Goal: Use online tool/utility: Utilize a website feature to perform a specific function

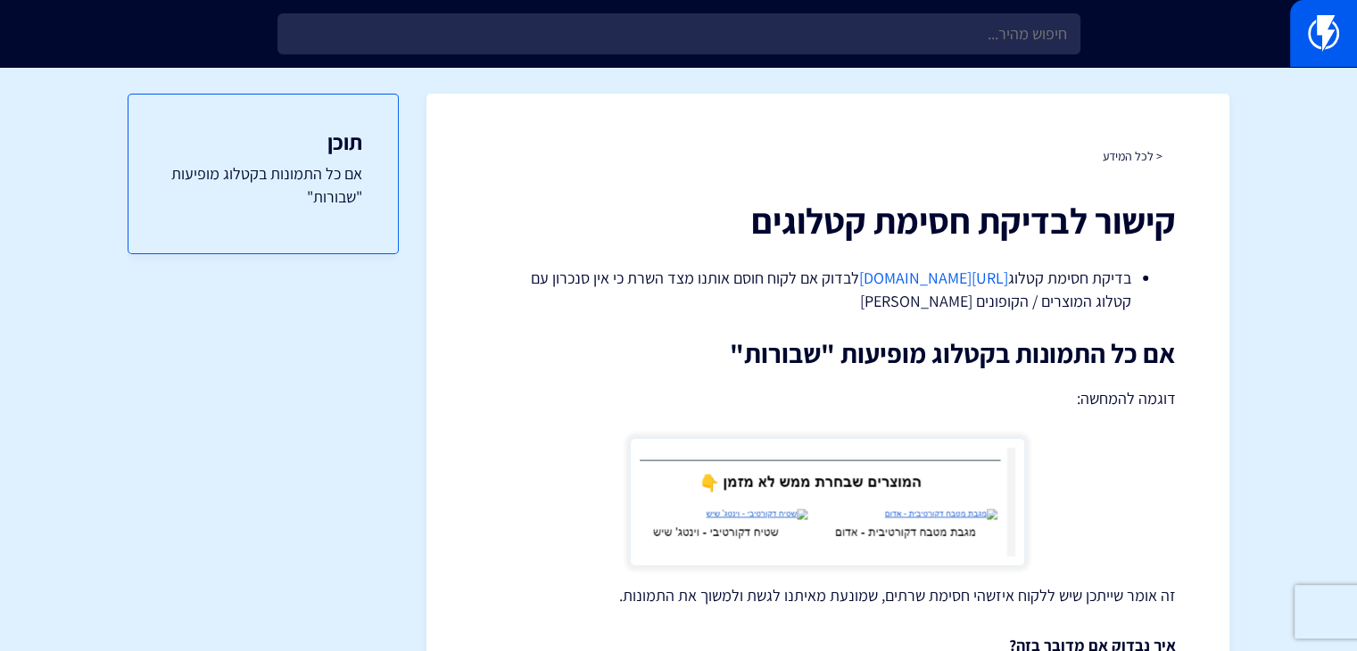
click at [859, 276] on link "[URL][DOMAIN_NAME]" at bounding box center [933, 278] width 149 height 21
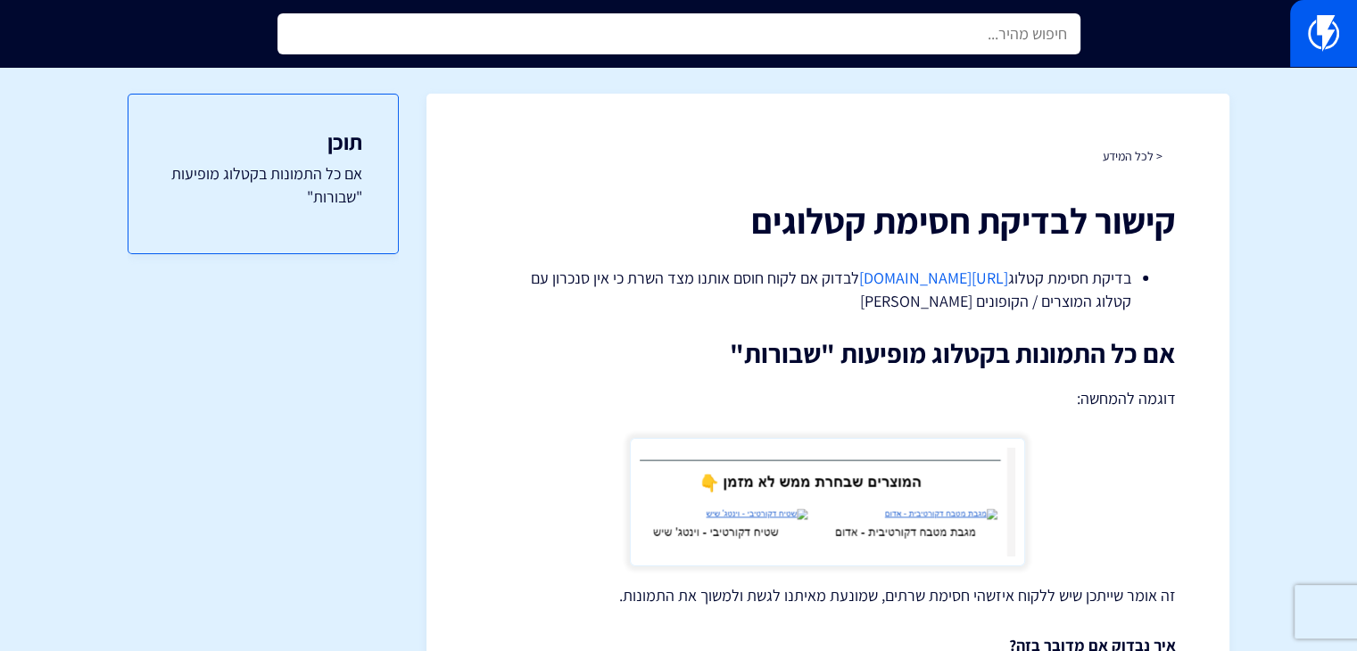
click at [769, 47] on input "text" at bounding box center [678, 33] width 803 height 41
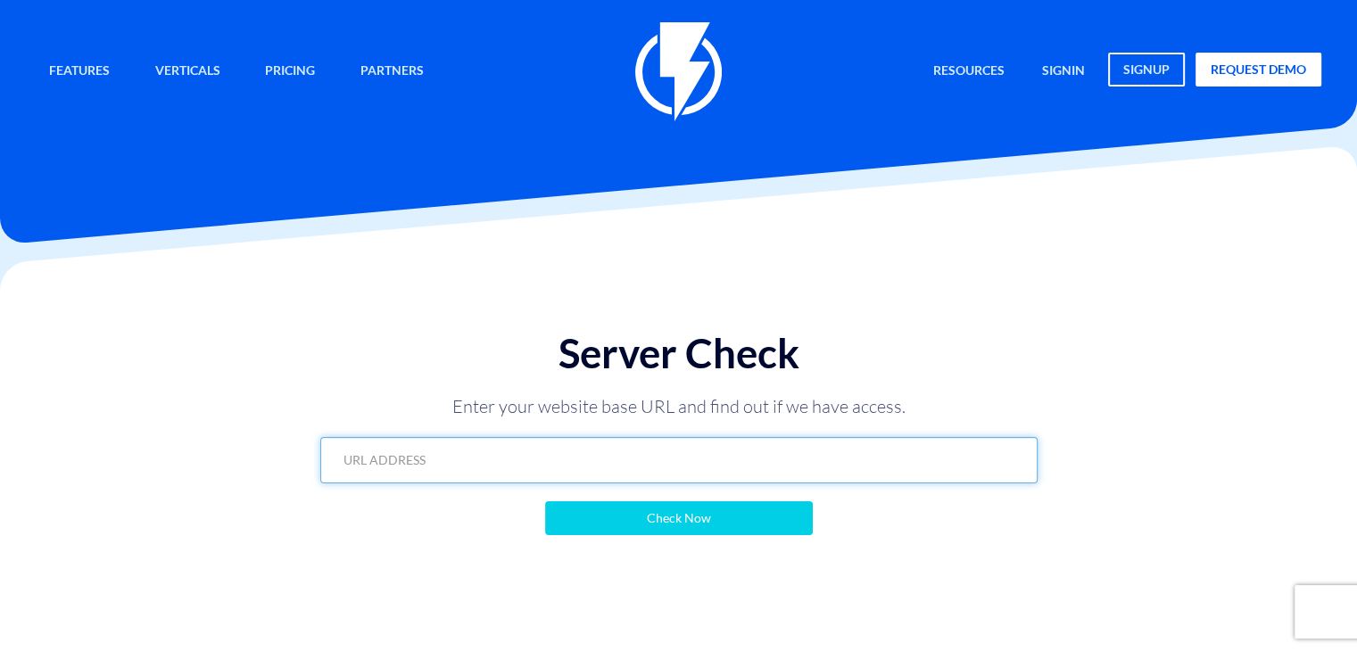
click at [470, 467] on input "text" at bounding box center [678, 460] width 717 height 46
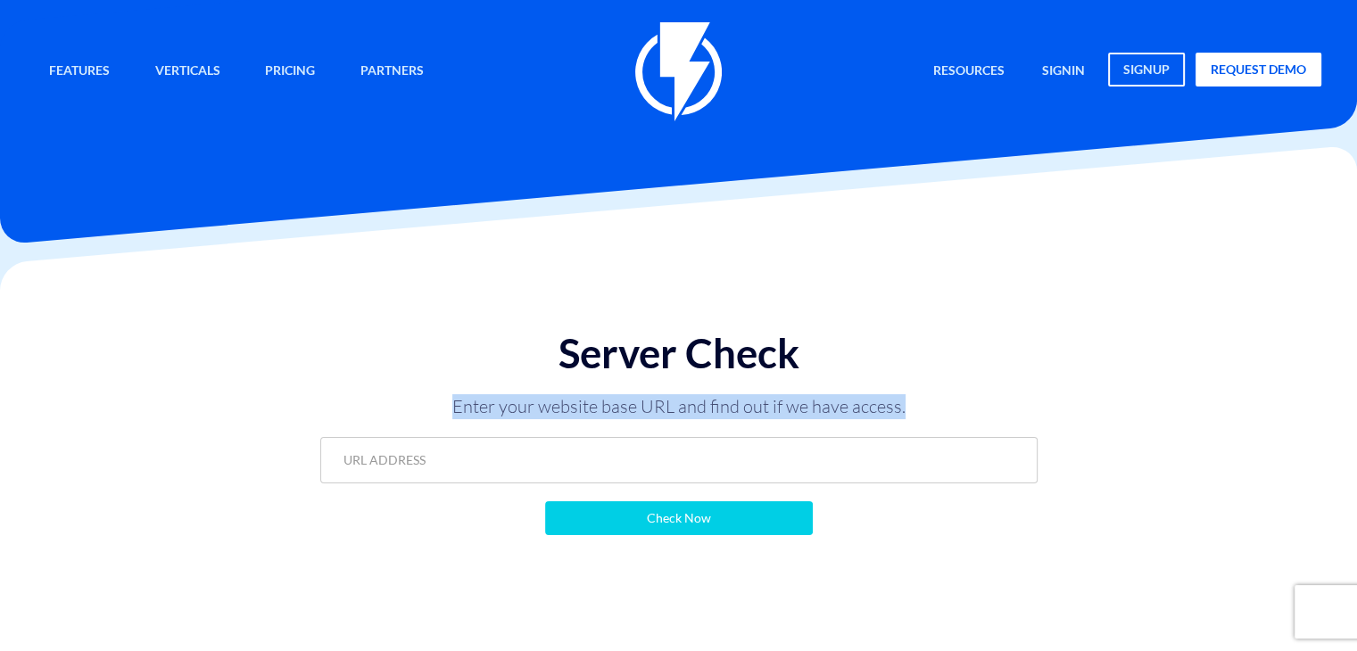
drag, startPoint x: 432, startPoint y: 403, endPoint x: 923, endPoint y: 442, distance: 493.1
click at [923, 442] on div "Server Check Enter your website base URL and find out if we have access. Check …" at bounding box center [678, 432] width 753 height 239
click at [815, 401] on p "Enter your website base URL and find out if we have access." at bounding box center [678, 406] width 535 height 25
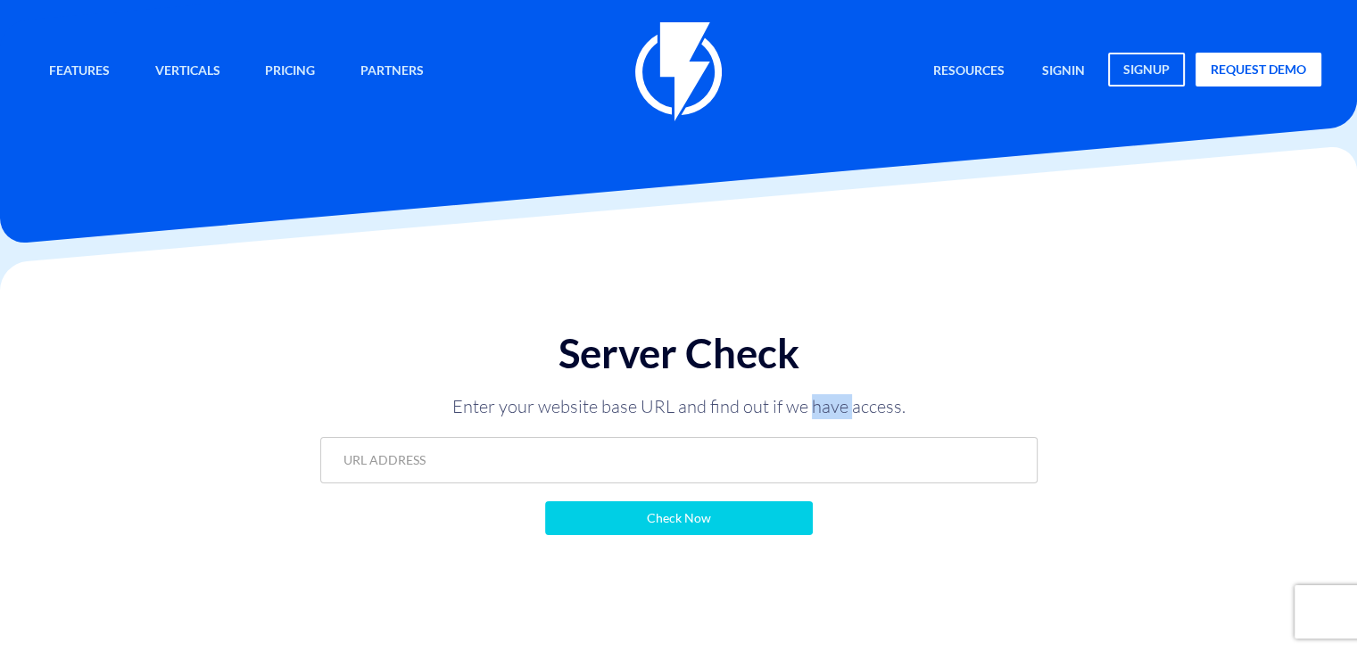
click at [815, 401] on p "Enter your website base URL and find out if we have access." at bounding box center [678, 406] width 535 height 25
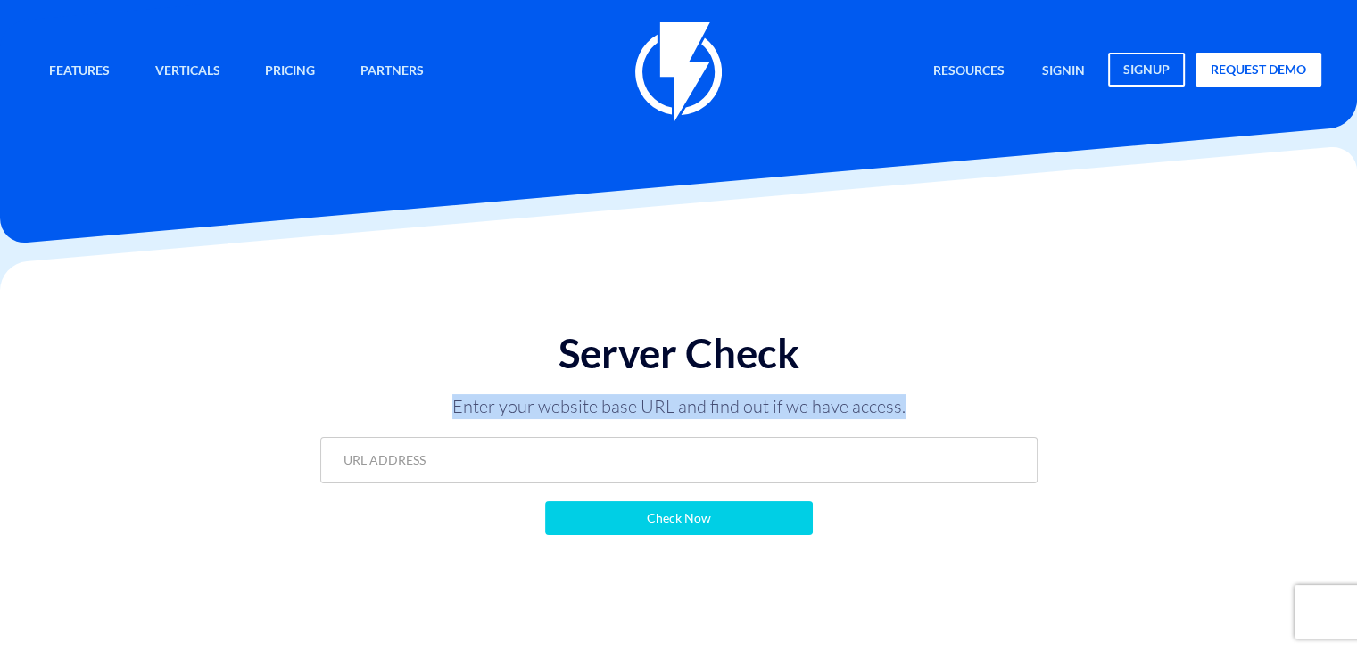
click at [815, 401] on p "Enter your website base URL and find out if we have access." at bounding box center [678, 406] width 535 height 25
click at [686, 407] on p "Enter your website base URL and find out if we have access." at bounding box center [678, 406] width 535 height 25
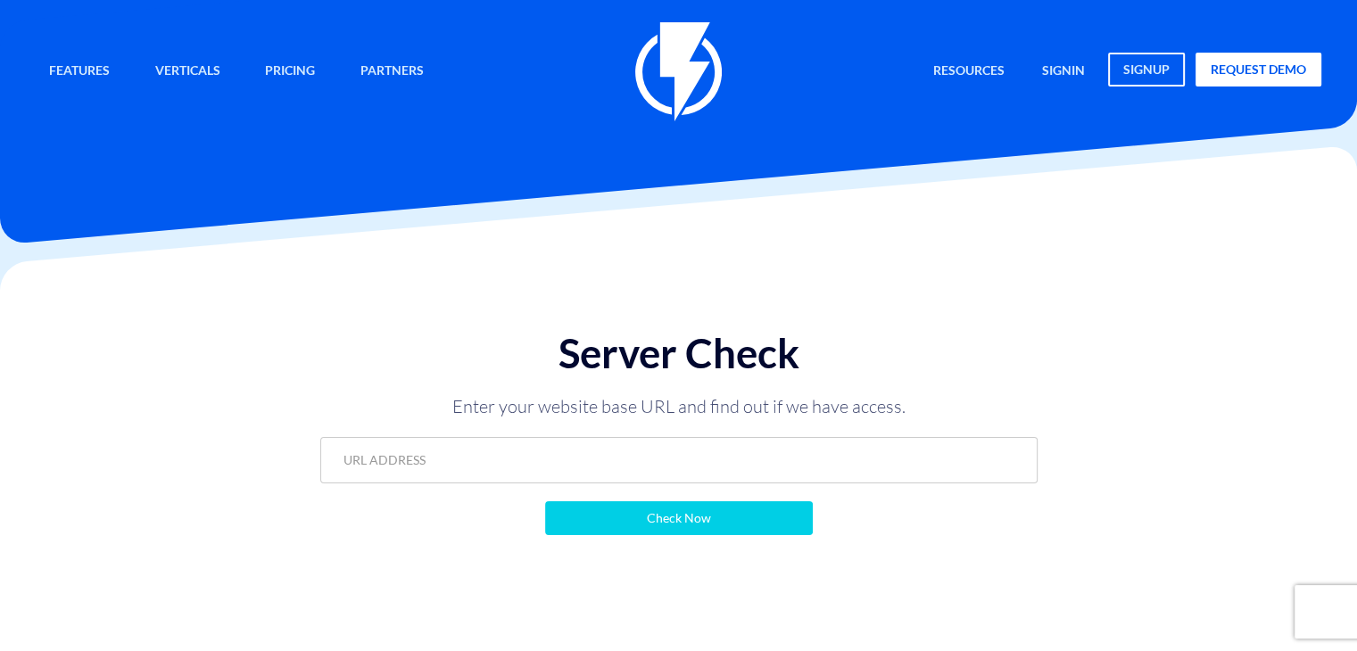
click at [637, 352] on h1 "Server Check" at bounding box center [678, 353] width 717 height 45
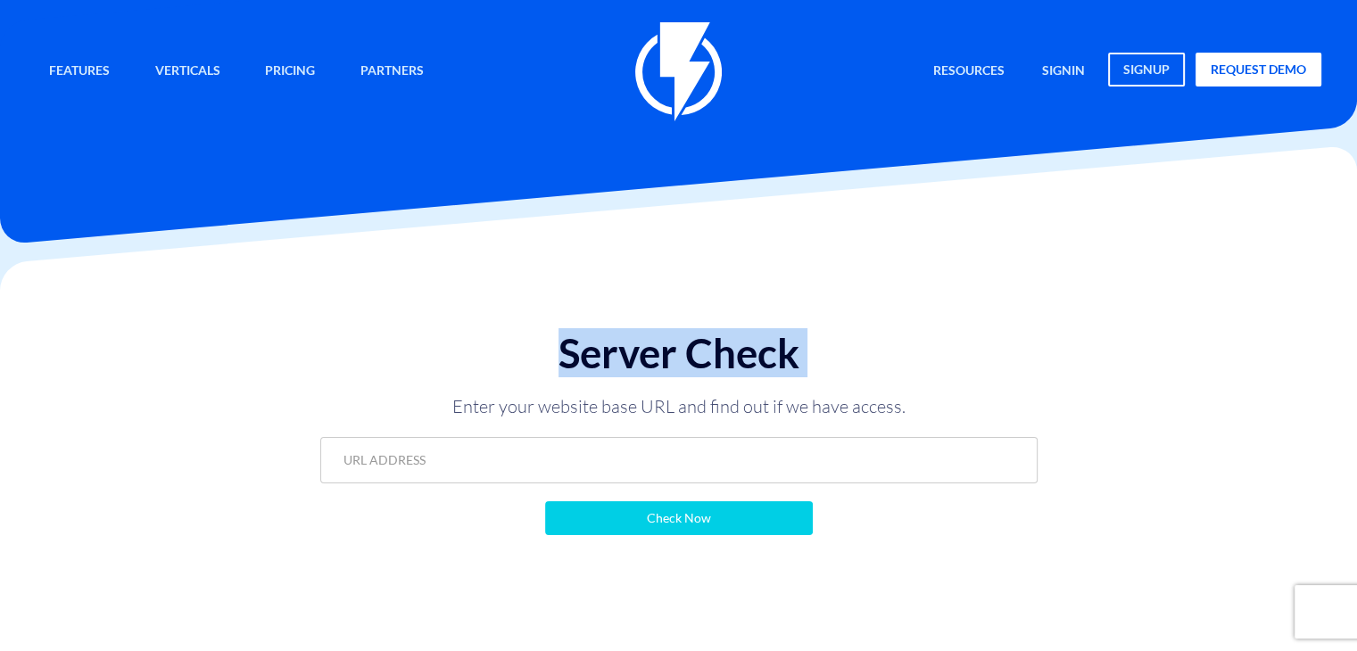
click at [637, 352] on h1 "Server Check" at bounding box center [678, 353] width 717 height 45
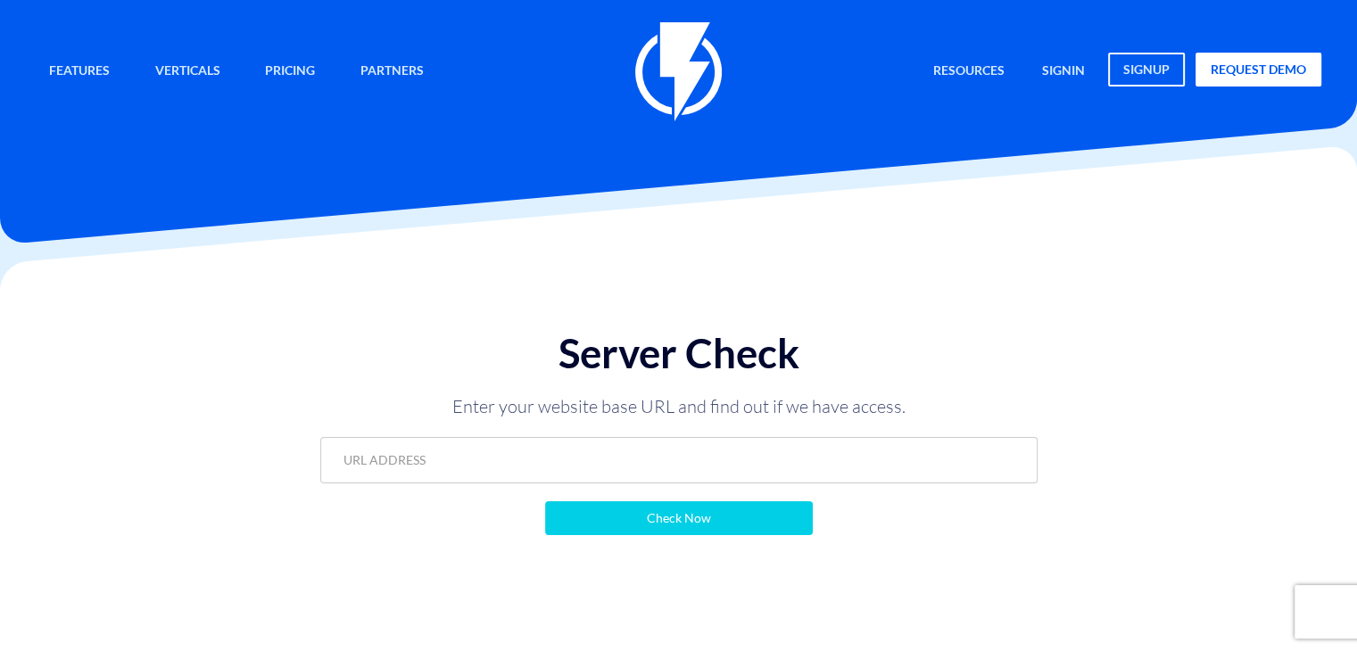
click at [693, 396] on p "Enter your website base URL and find out if we have access." at bounding box center [678, 406] width 535 height 25
click at [693, 396] on div "רוצים לשמוע עוד על פלאשי? הצוות שלנו יכול להדגים לכם את המערכת בהתאם לעסק ולמטר…" at bounding box center [678, 325] width 1357 height 651
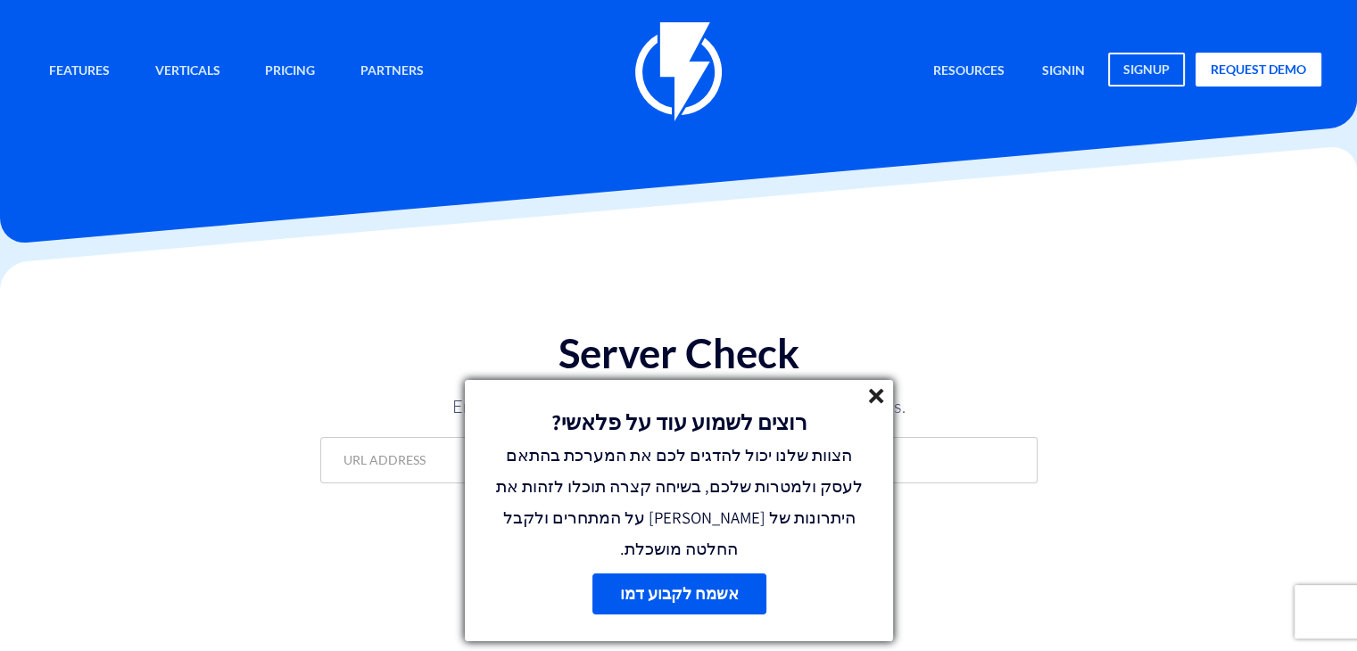
click at [873, 402] on line at bounding box center [876, 396] width 12 height 12
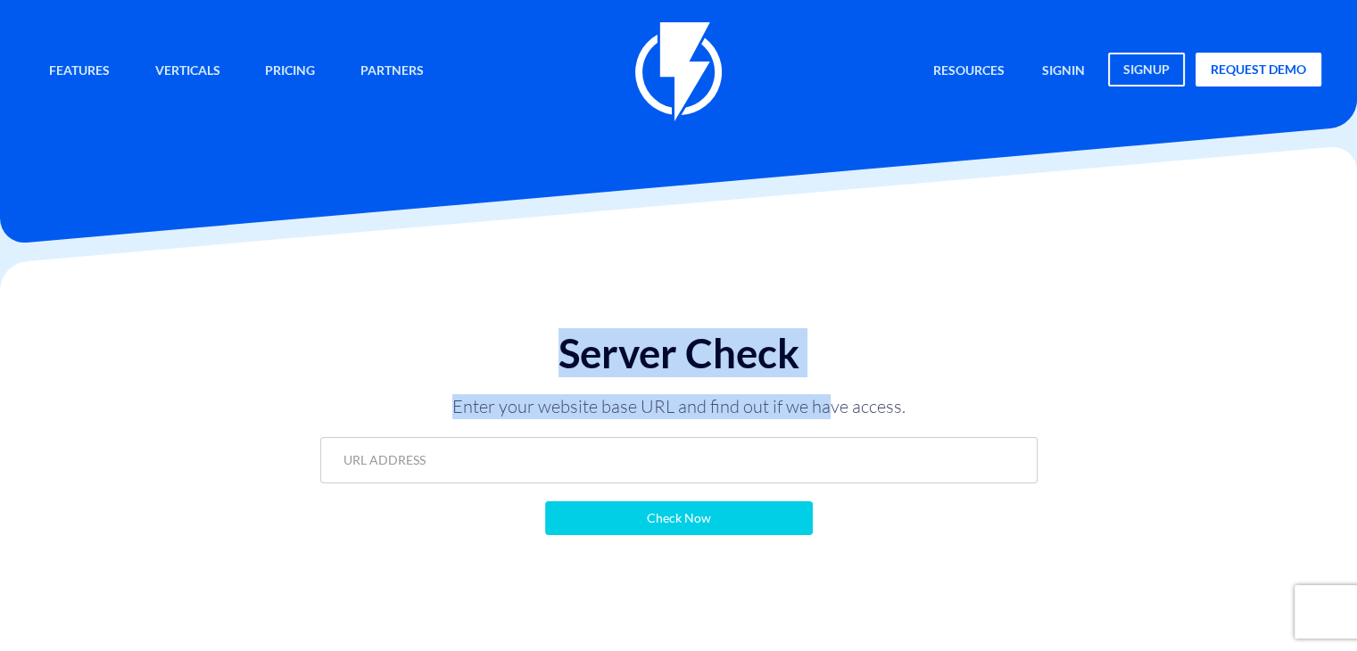
drag, startPoint x: 606, startPoint y: 365, endPoint x: 828, endPoint y: 386, distance: 223.2
click at [828, 386] on div "Server Check Enter your website base URL and find out if we have access. Check …" at bounding box center [678, 432] width 753 height 239
click at [770, 360] on h1 "Server Check" at bounding box center [678, 353] width 717 height 45
